Goal: Information Seeking & Learning: Learn about a topic

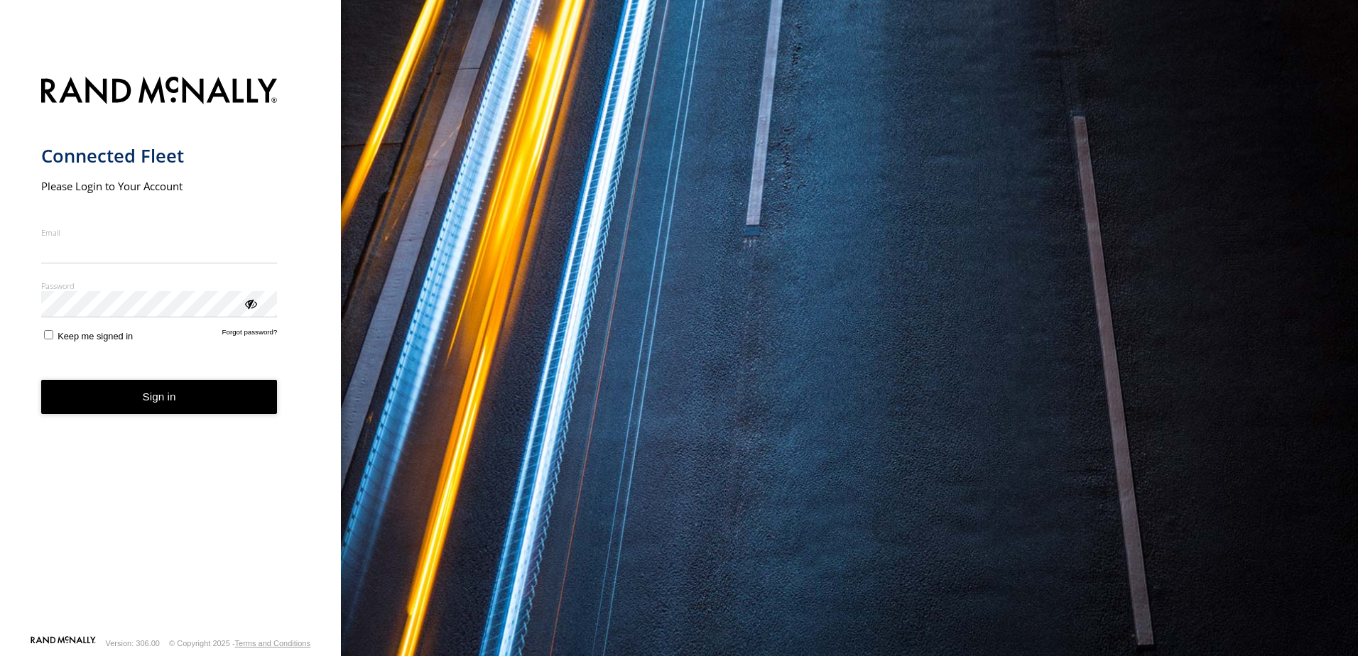
type input "**********"
click at [198, 411] on button "Sign in" at bounding box center [159, 397] width 236 height 35
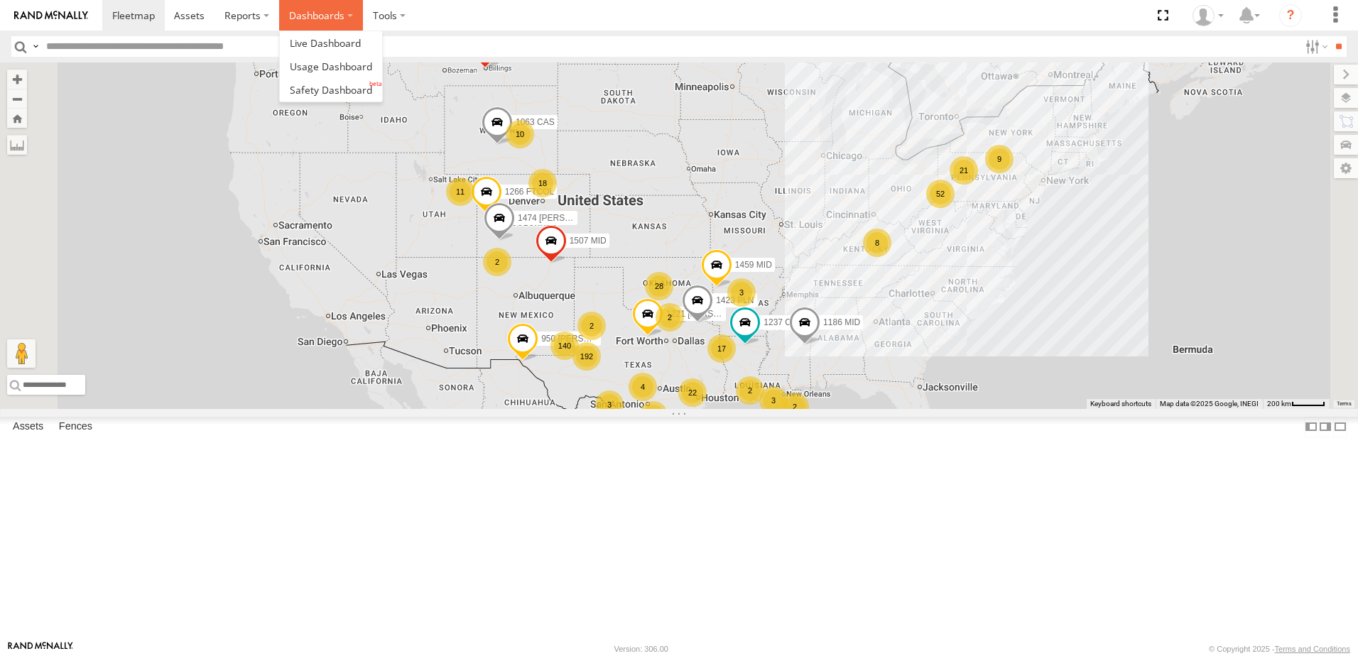
click at [349, 21] on label "Dashboards" at bounding box center [321, 15] width 84 height 31
click at [346, 92] on span at bounding box center [331, 89] width 82 height 13
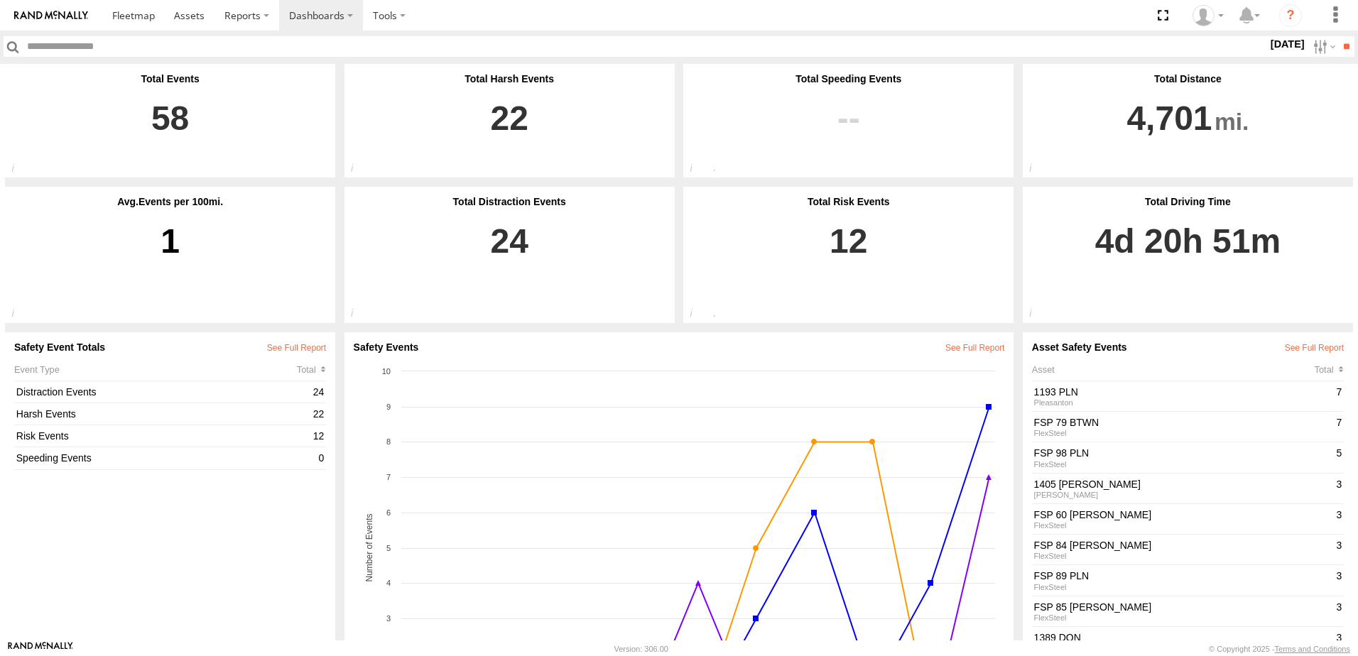
click at [1268, 42] on label "22 Aug 25" at bounding box center [1288, 44] width 40 height 16
click at [0, 0] on label at bounding box center [0, 0] width 0 height 0
click at [1339, 44] on input "**" at bounding box center [1346, 46] width 16 height 21
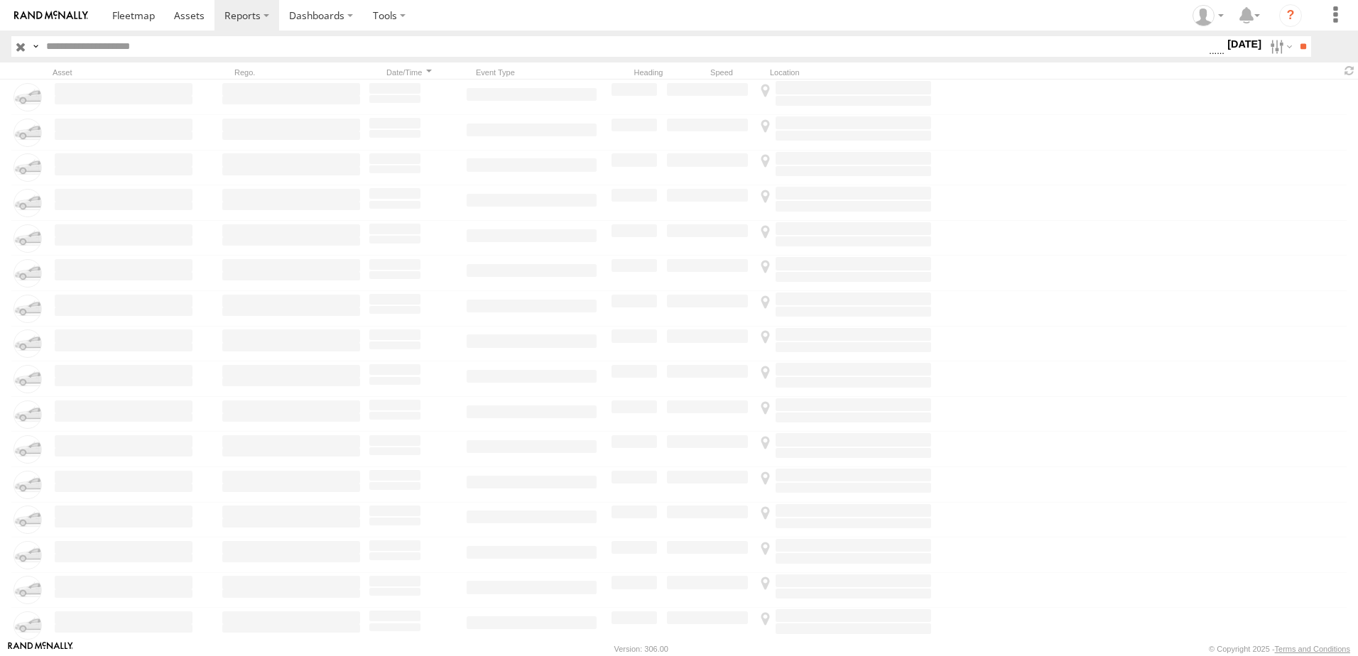
click at [1233, 51] on label "21 Aug 25" at bounding box center [1244, 44] width 40 height 16
click at [0, 0] on span "Driver Distracted" at bounding box center [0, 0] width 0 height 0
click at [0, 0] on span "Food or Drink" at bounding box center [0, 0] width 0 height 0
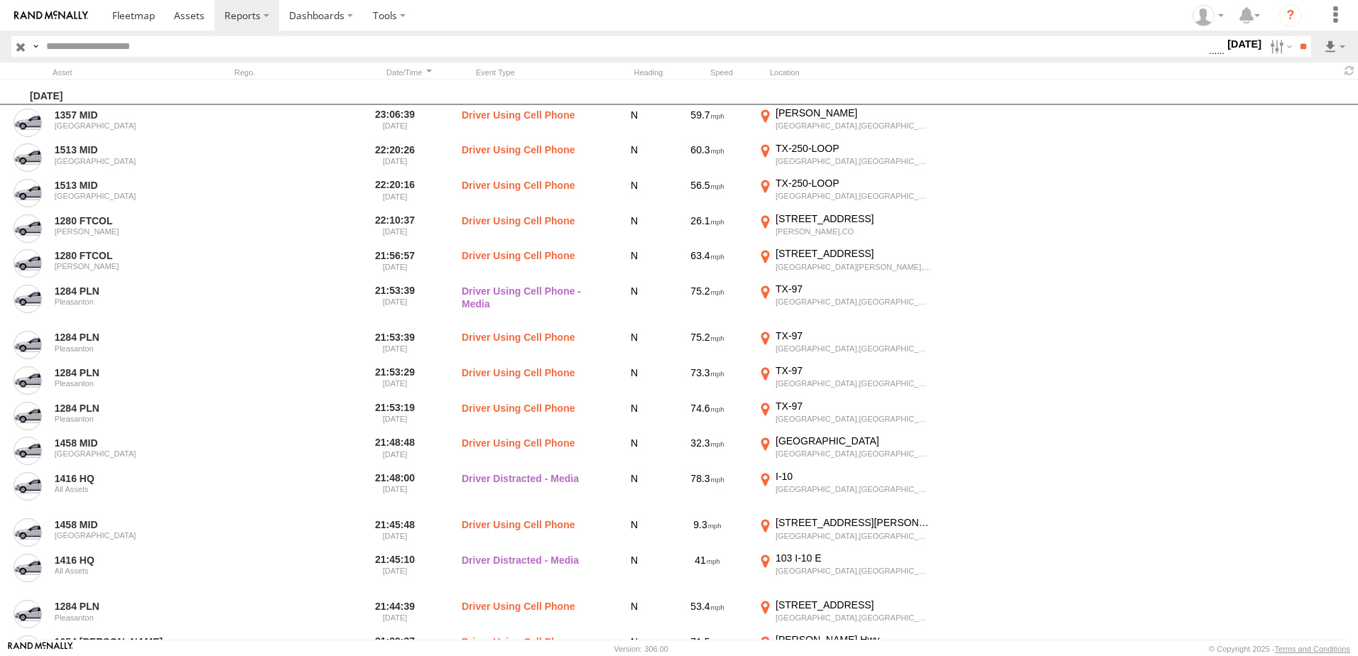
click at [0, 0] on span "Driver Smoking" at bounding box center [0, 0] width 0 height 0
click at [0, 0] on span "Driver Distracted" at bounding box center [0, 0] width 0 height 0
click at [0, 0] on span "Driver Smoking" at bounding box center [0, 0] width 0 height 0
click at [0, 0] on span "Food or Drink" at bounding box center [0, 0] width 0 height 0
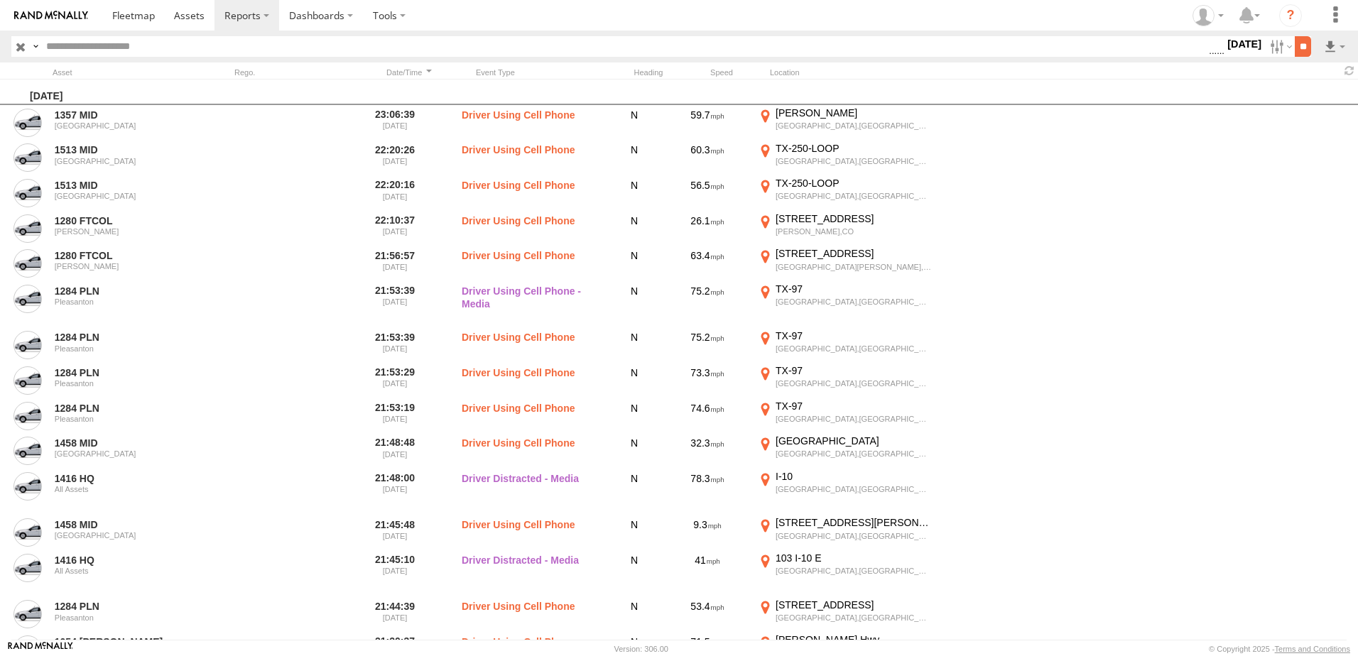
click at [1294, 45] on input "**" at bounding box center [1302, 46] width 16 height 21
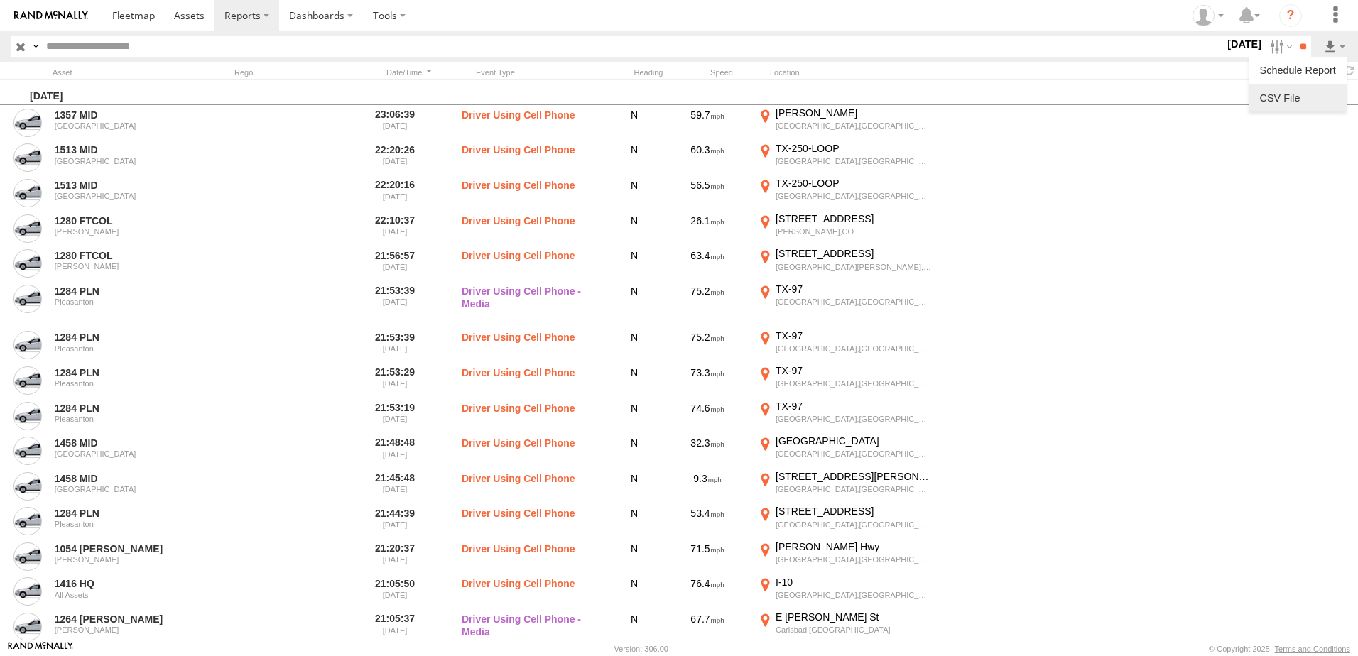
click at [1304, 96] on link at bounding box center [1297, 97] width 87 height 21
click at [494, 43] on input "text" at bounding box center [632, 46] width 1184 height 21
type input "****"
click at [1294, 36] on input "**" at bounding box center [1302, 46] width 16 height 21
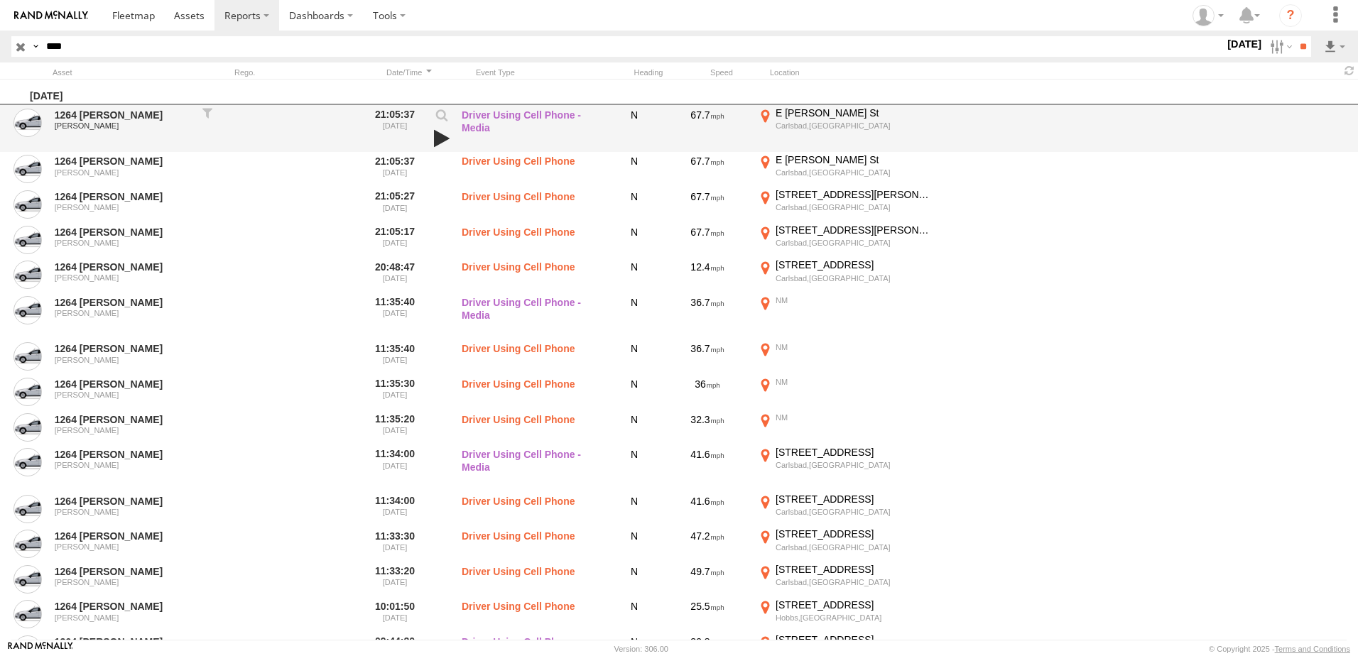
click at [445, 144] on link at bounding box center [442, 139] width 24 height 20
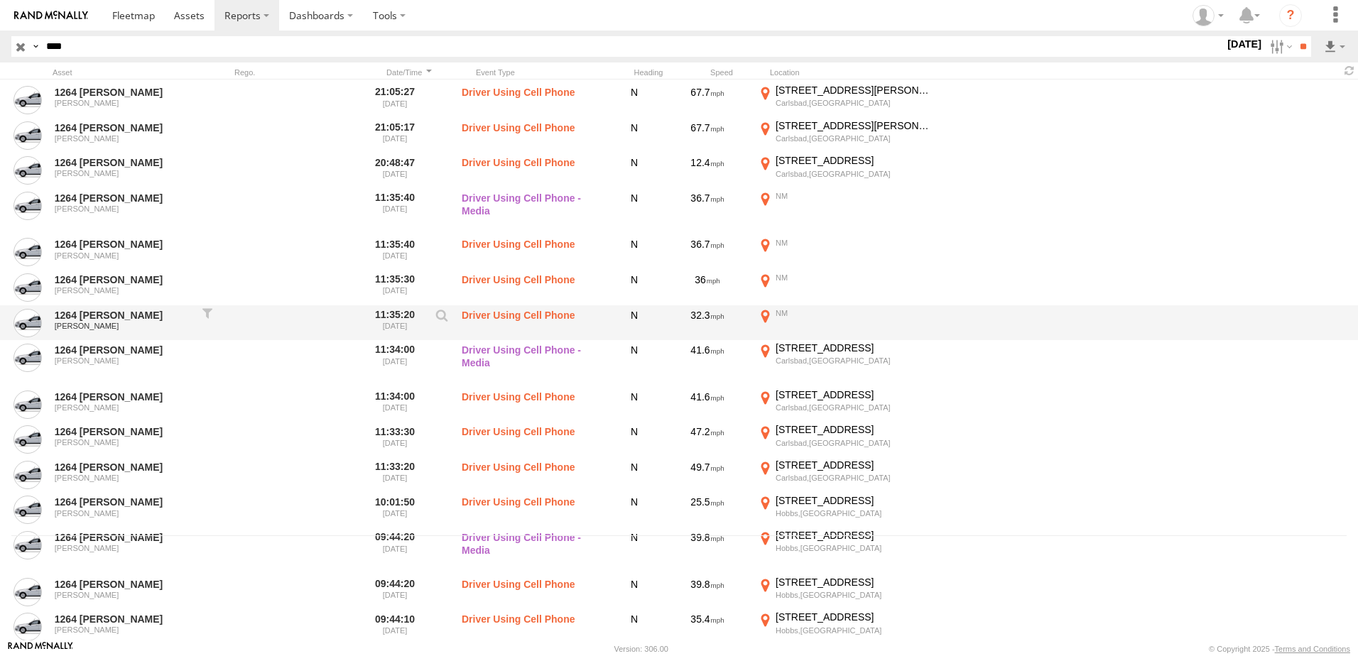
scroll to position [231, 0]
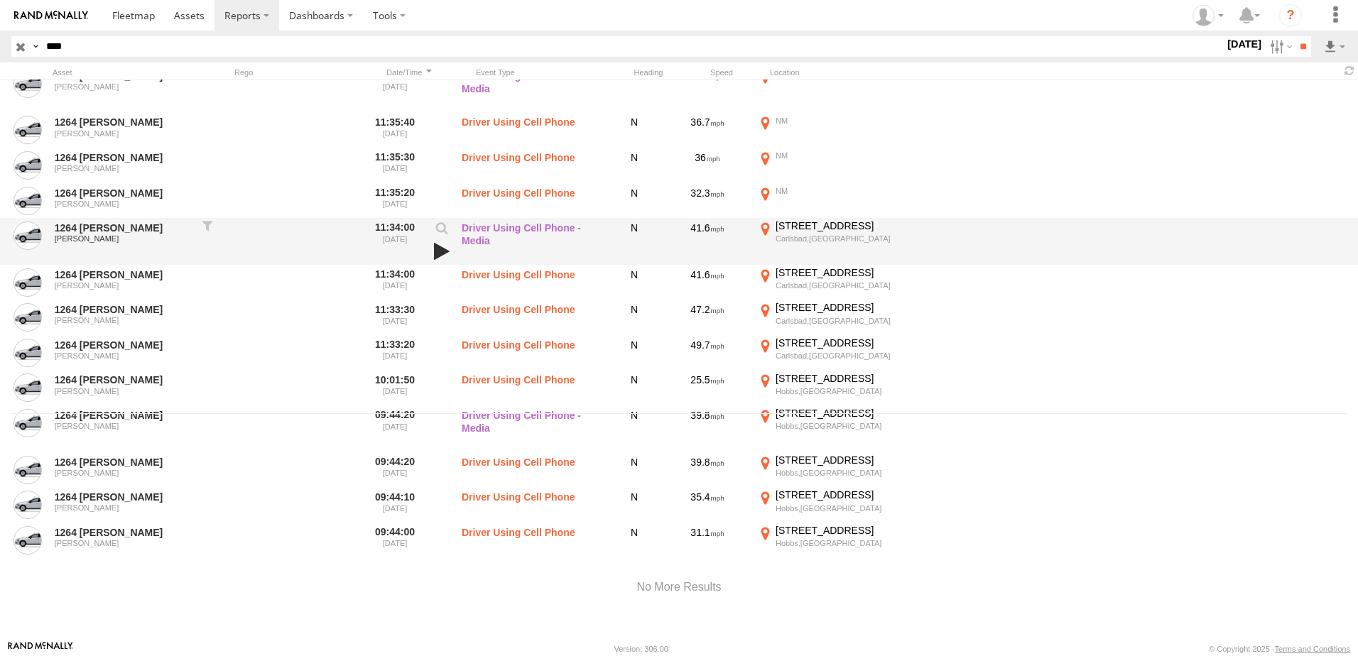
click at [443, 246] on link at bounding box center [442, 251] width 24 height 20
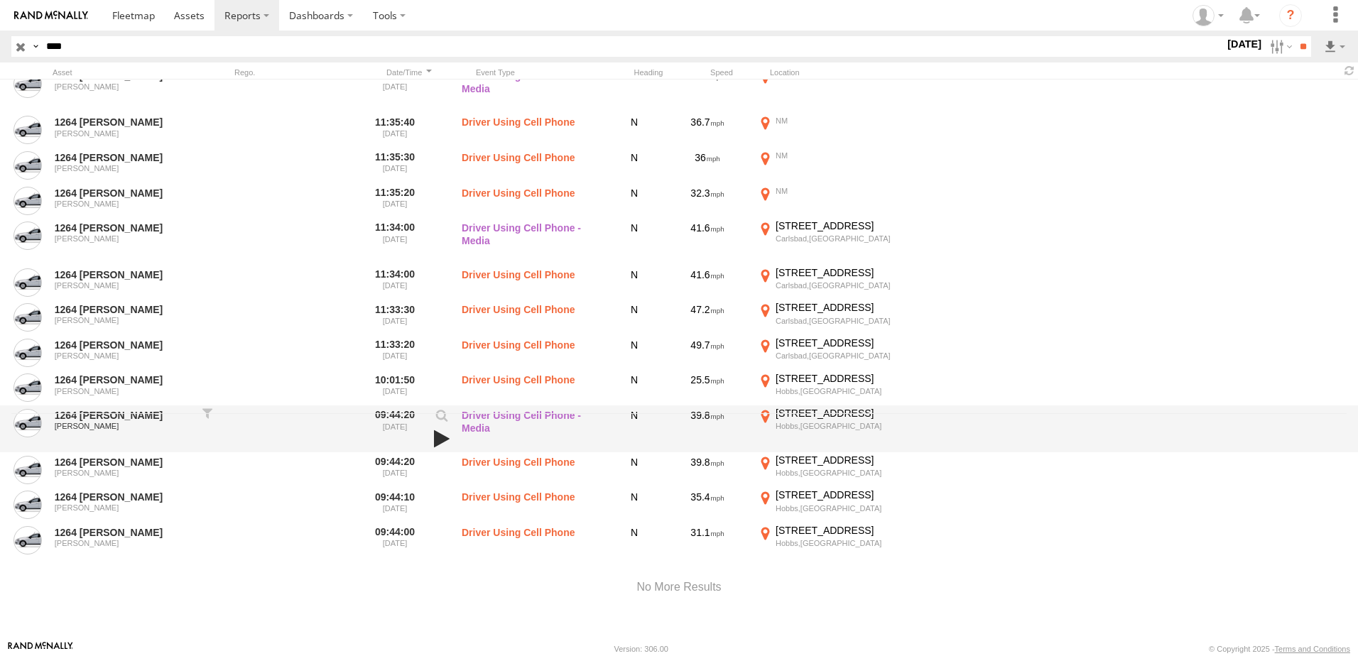
click at [445, 438] on link at bounding box center [442, 439] width 24 height 20
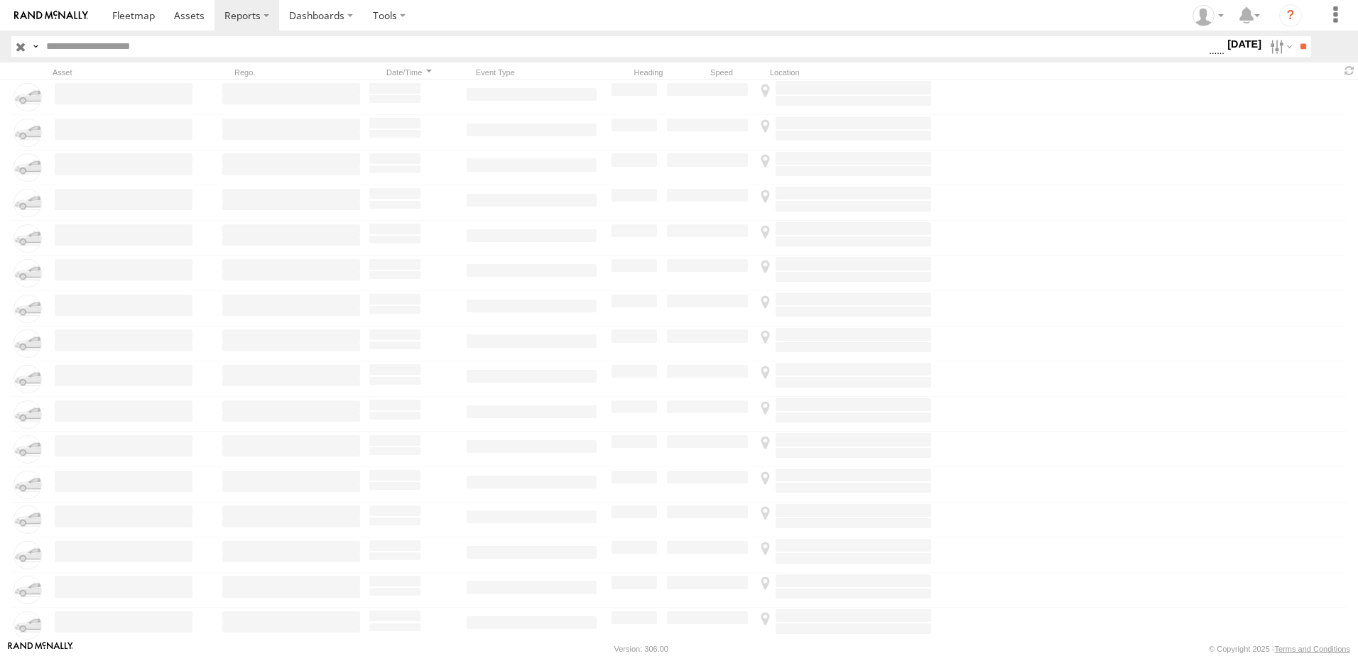
click at [1224, 50] on label "21 Aug 25" at bounding box center [1244, 44] width 40 height 16
click at [0, 0] on span "Seatbelt Alarm" at bounding box center [0, 0] width 0 height 0
click at [0, 0] on span "Possible Fatigue" at bounding box center [0, 0] width 0 height 0
click at [0, 0] on span "Lane Departure" at bounding box center [0, 0] width 0 height 0
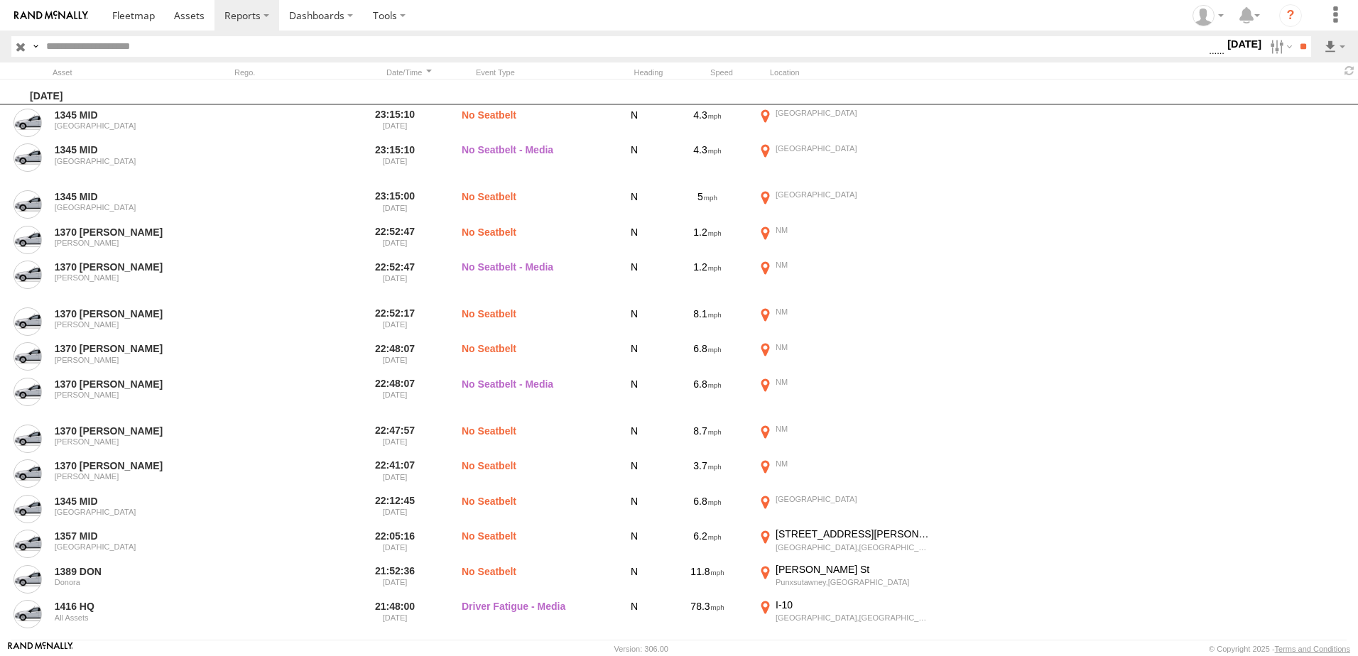
click at [0, 0] on span "No Driver Detected" at bounding box center [0, 0] width 0 height 0
click at [0, 0] on span "Tailgating" at bounding box center [0, 0] width 0 height 0
click at [0, 0] on span "Lane Departure" at bounding box center [0, 0] width 0 height 0
click at [0, 0] on span "No Driver Detected" at bounding box center [0, 0] width 0 height 0
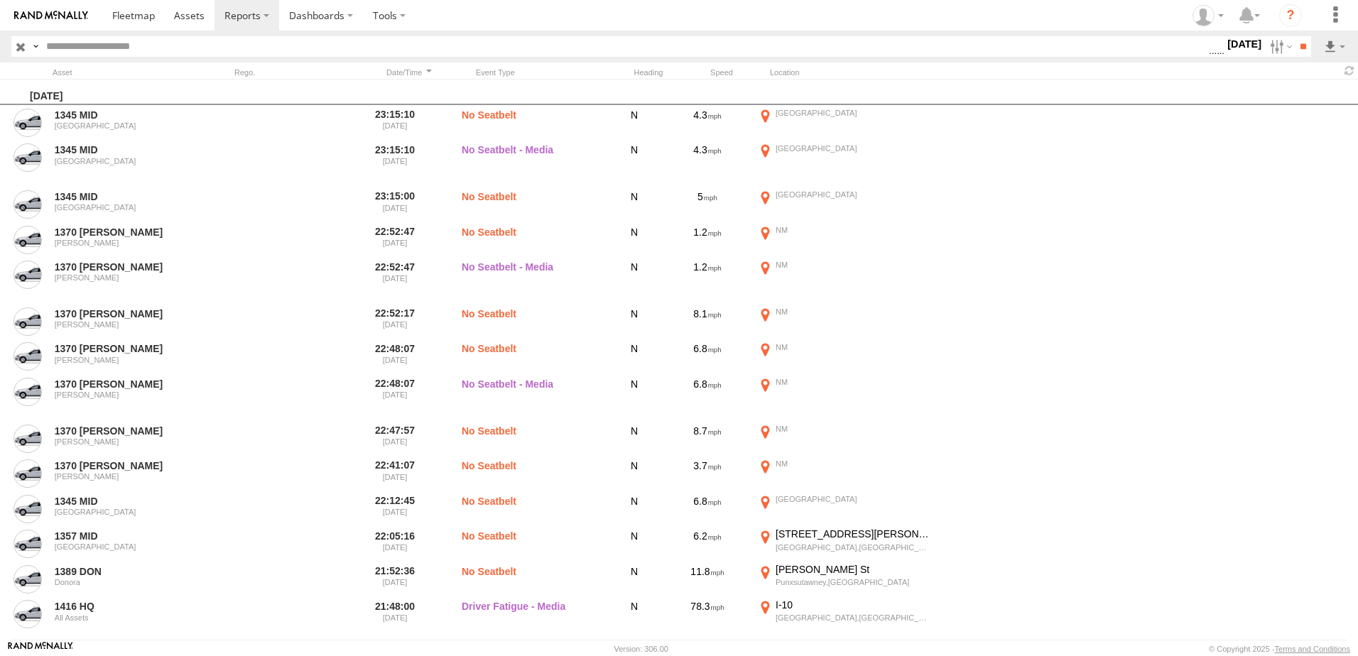
click at [0, 0] on span "Lane Departure" at bounding box center [0, 0] width 0 height 0
click at [0, 0] on span "Tailgating" at bounding box center [0, 0] width 0 height 0
click at [0, 0] on span "Seatbelt Alarm" at bounding box center [0, 0] width 0 height 0
click at [0, 0] on span "Possible Fatigue" at bounding box center [0, 0] width 0 height 0
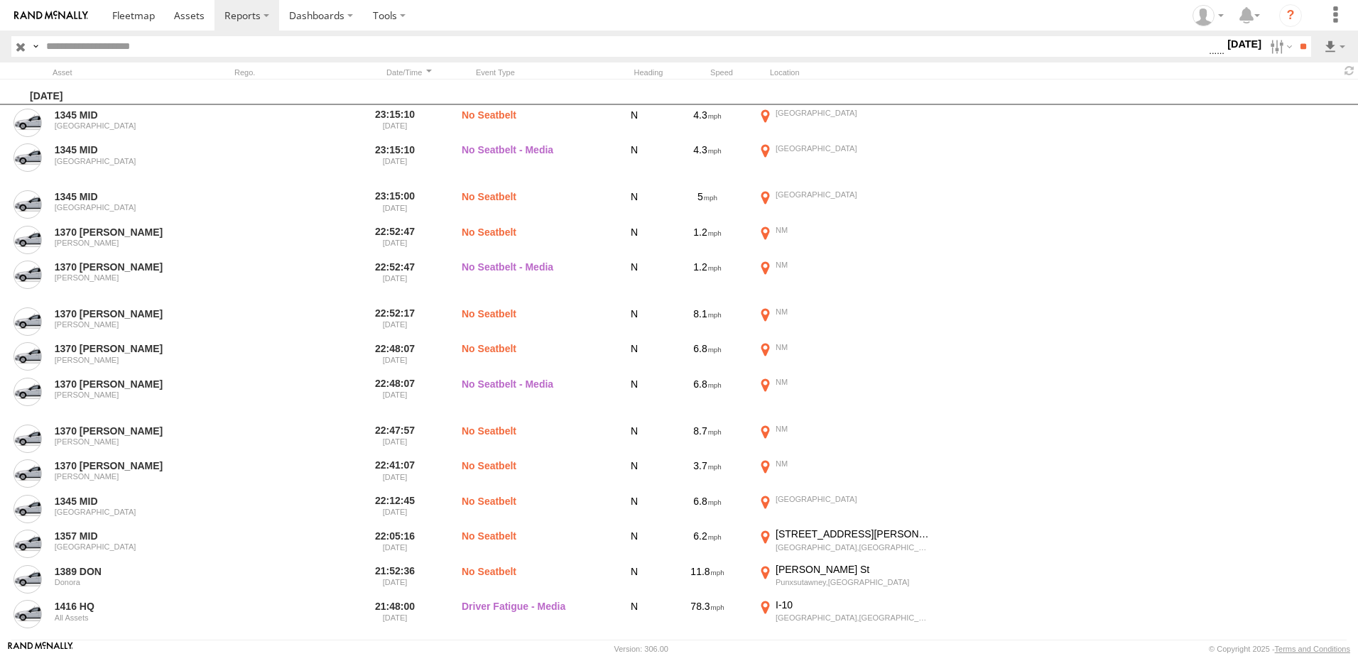
click at [0, 0] on span "No Driver Detected" at bounding box center [0, 0] width 0 height 0
click at [1301, 49] on input "**" at bounding box center [1302, 46] width 16 height 21
click at [1300, 97] on link at bounding box center [1297, 97] width 87 height 21
